Goal: Transaction & Acquisition: Purchase product/service

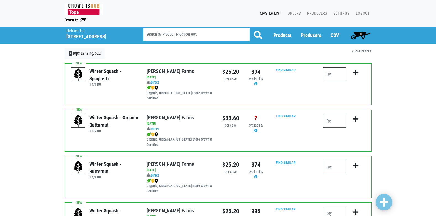
click at [338, 74] on input "number" at bounding box center [335, 74] width 24 height 14
type input "2"
click at [355, 74] on icon "submit" at bounding box center [355, 73] width 5 height 6
click at [357, 73] on icon "submit" at bounding box center [355, 73] width 5 height 6
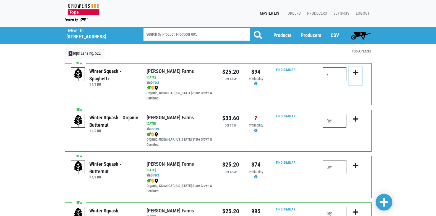
click at [357, 73] on icon "submit" at bounding box center [355, 73] width 5 height 6
click at [343, 121] on input "number" at bounding box center [335, 121] width 24 height 14
click at [344, 73] on input "2" at bounding box center [335, 74] width 24 height 14
click at [359, 72] on button "submit" at bounding box center [355, 75] width 13 height 17
